Goal: Task Accomplishment & Management: Use online tool/utility

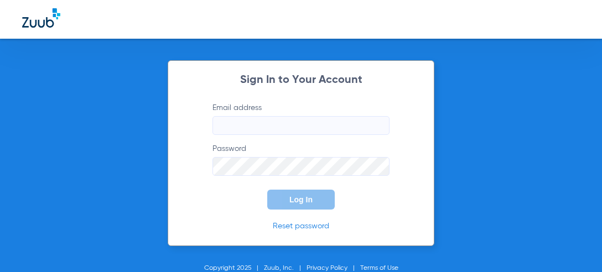
click at [252, 125] on input "Email address" at bounding box center [300, 125] width 177 height 19
type input "[EMAIL_ADDRESS][DOMAIN_NAME]"
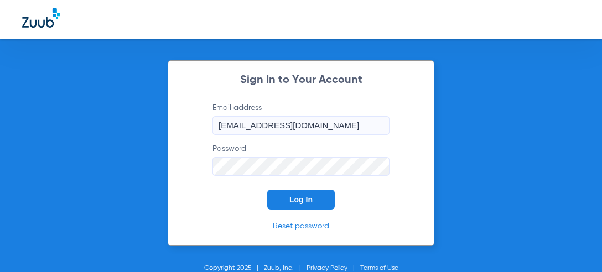
click at [267, 190] on button "Log In" at bounding box center [300, 200] width 67 height 20
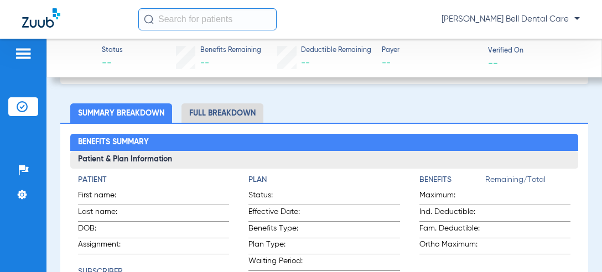
scroll to position [111, 0]
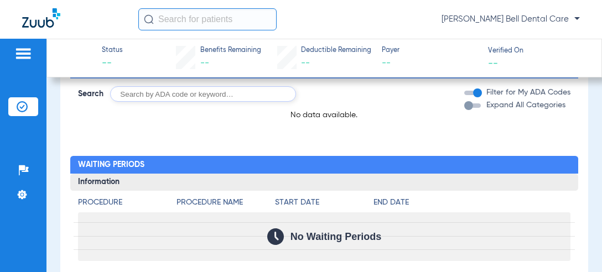
scroll to position [498, 0]
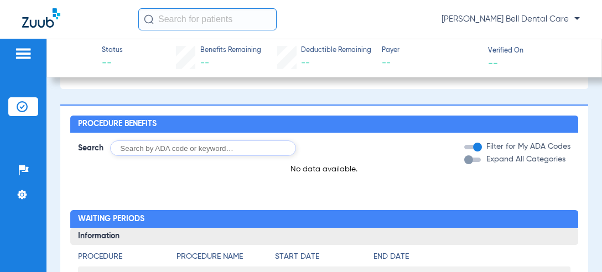
click at [187, 22] on input "text" at bounding box center [207, 19] width 138 height 22
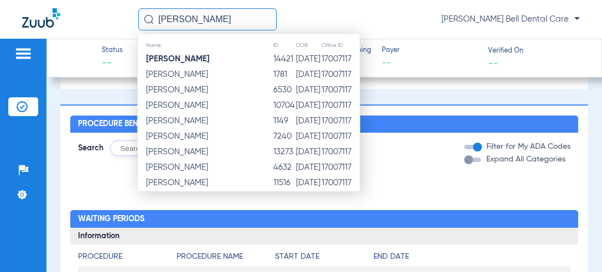
type input "[PERSON_NAME]"
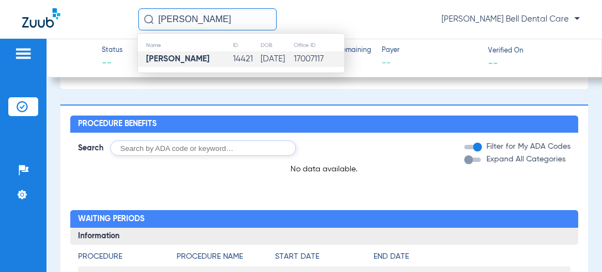
click at [224, 57] on td "[PERSON_NAME]" at bounding box center [185, 58] width 95 height 15
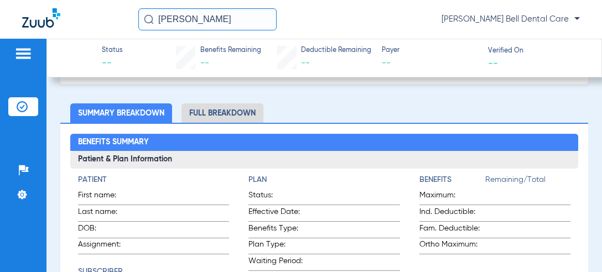
scroll to position [0, 0]
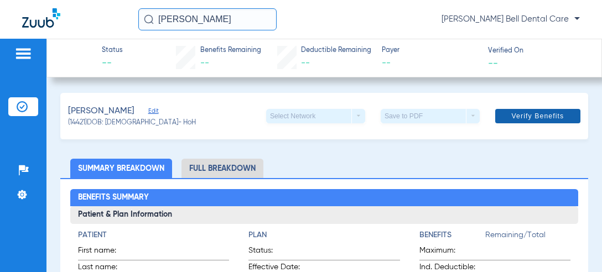
click at [512, 117] on span "Verify Benefits" at bounding box center [537, 116] width 53 height 9
